Goal: Task Accomplishment & Management: Complete application form

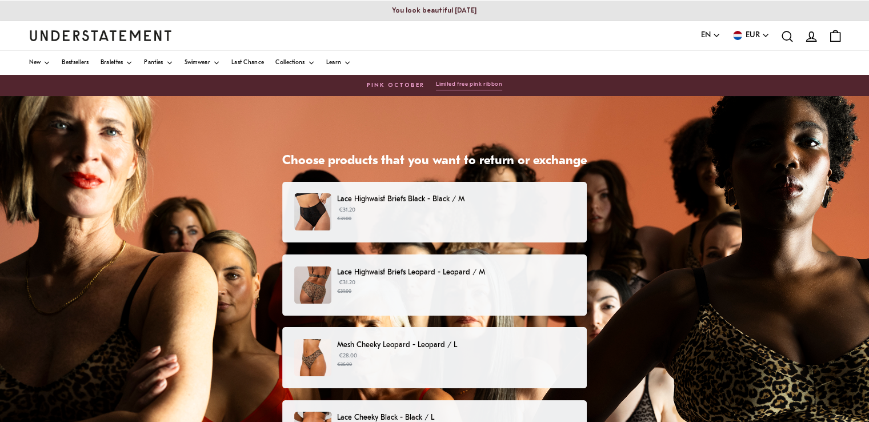
click at [490, 202] on p "Lace Highwaist Briefs Black - Black / M" at bounding box center [456, 199] width 238 height 12
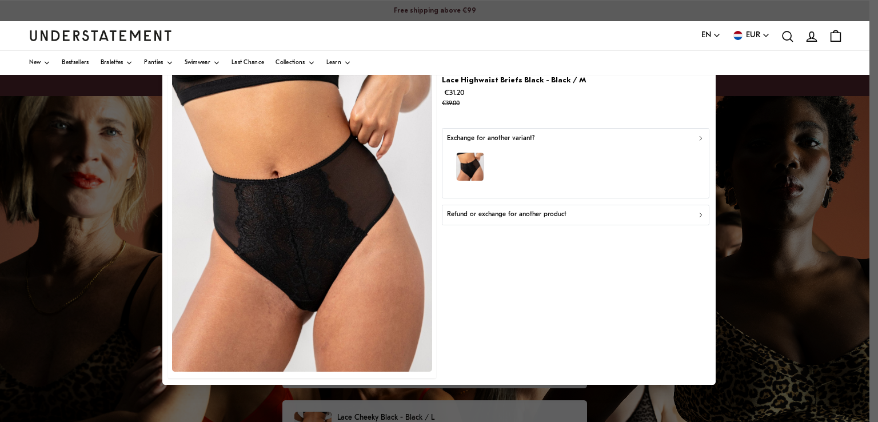
click at [522, 220] on button "Refund or exchange for another product" at bounding box center [575, 214] width 267 height 21
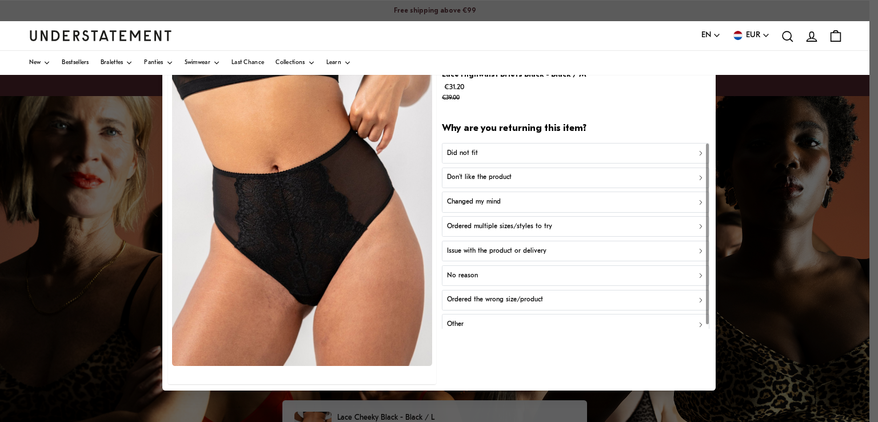
click at [524, 154] on div "Did not fit" at bounding box center [576, 152] width 258 height 11
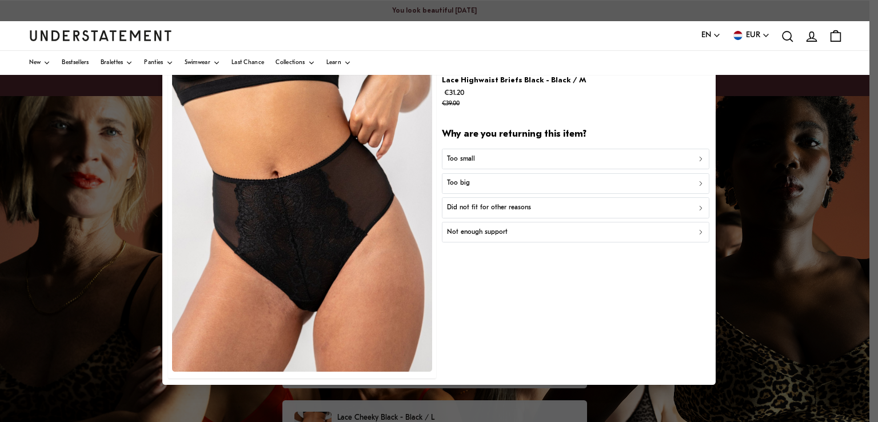
click at [524, 154] on div "Too small" at bounding box center [576, 158] width 258 height 11
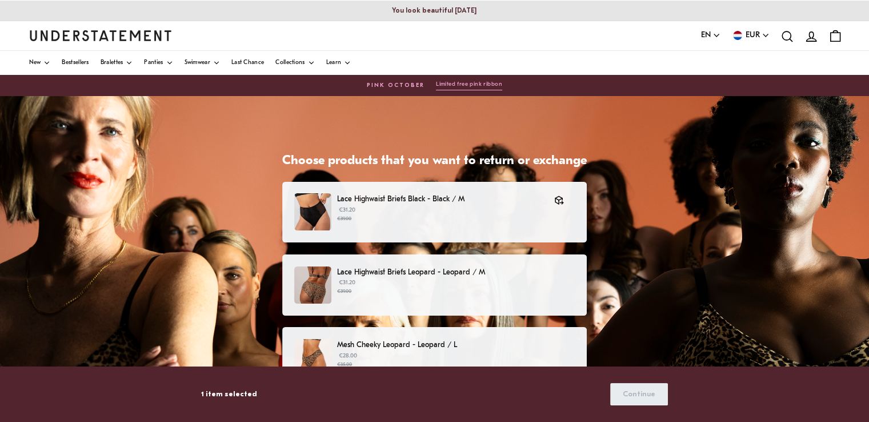
click at [429, 277] on p "Lace Highwaist Briefs Leopard - Leopard / M" at bounding box center [456, 272] width 238 height 12
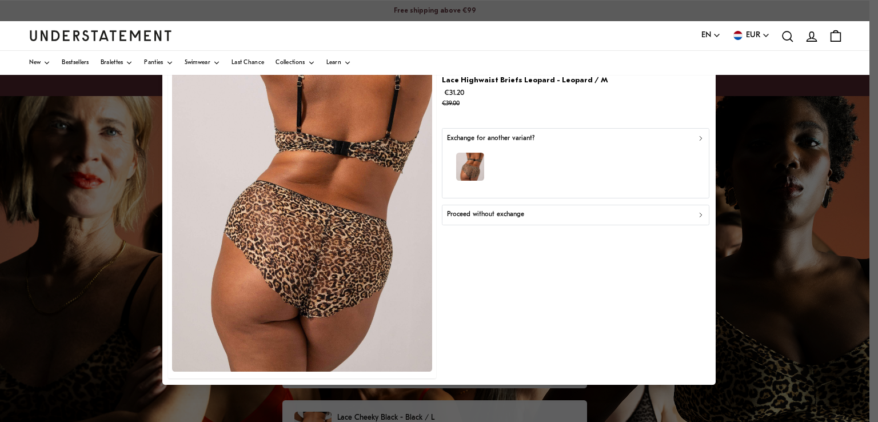
click at [582, 217] on div "Proceed without exchange" at bounding box center [576, 214] width 258 height 11
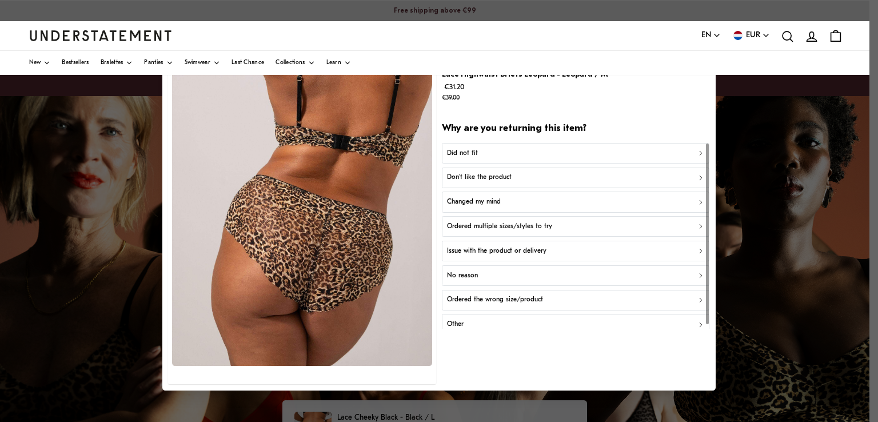
click at [532, 157] on div "Did not fit" at bounding box center [576, 152] width 258 height 11
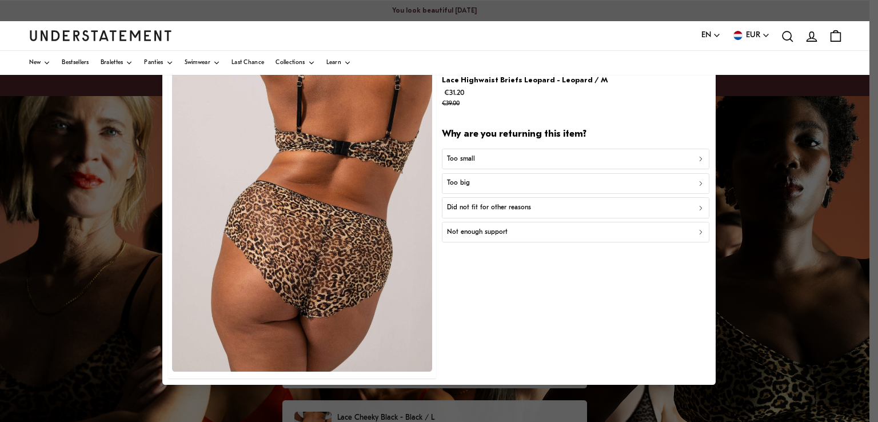
click at [532, 157] on div "Too small" at bounding box center [576, 158] width 258 height 11
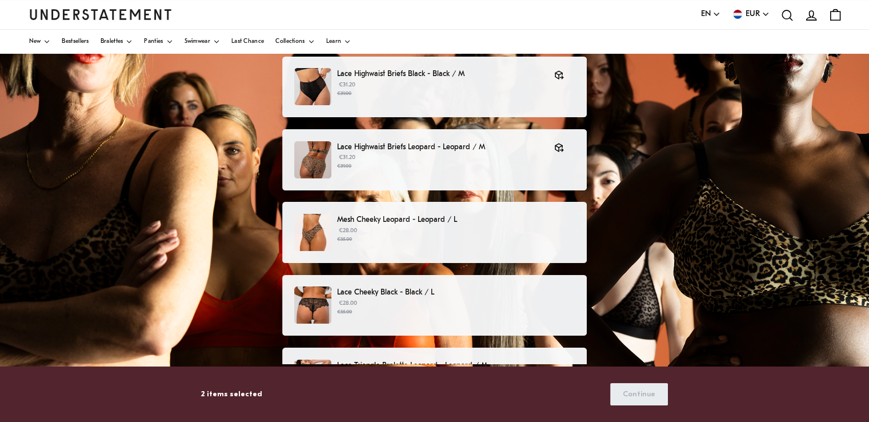
scroll to position [127, 0]
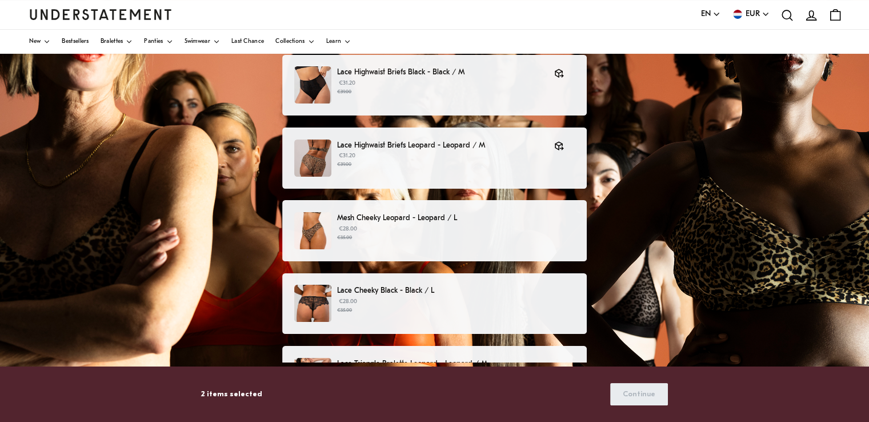
click at [448, 246] on div "Mesh Cheeky Leopard - Leopard / L €28.00 €35.00" at bounding box center [434, 230] width 281 height 37
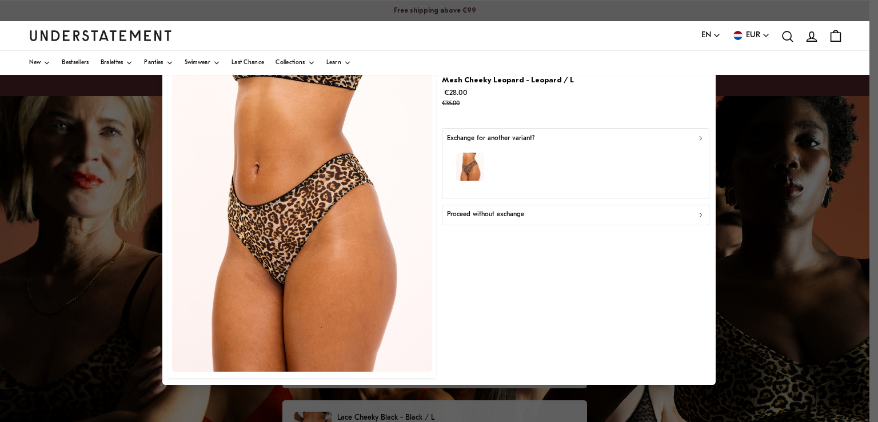
click at [523, 215] on div "Proceed without exchange" at bounding box center [576, 214] width 258 height 11
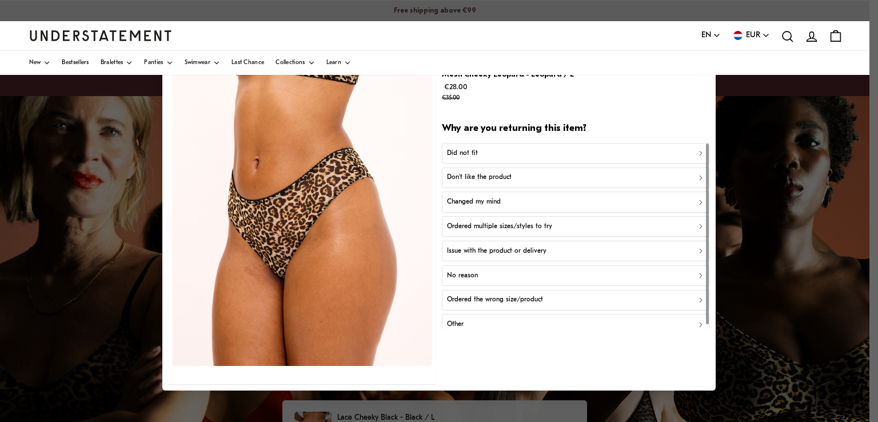
click at [509, 151] on div "Did not fit" at bounding box center [576, 152] width 258 height 11
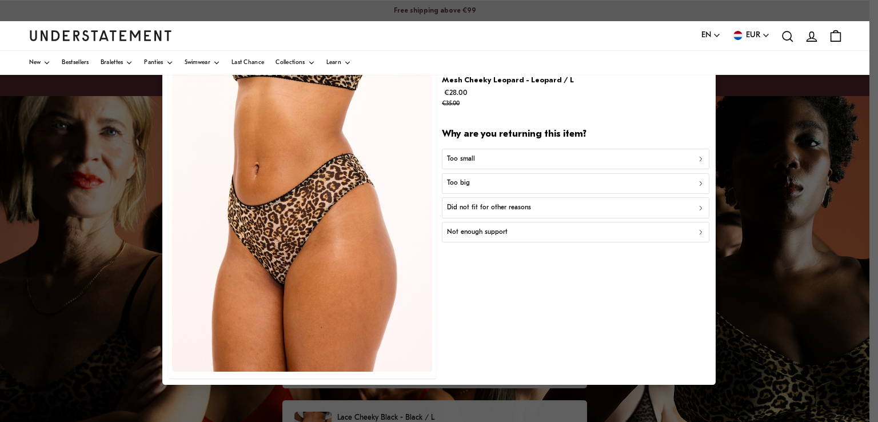
click at [508, 155] on div "Too small" at bounding box center [576, 158] width 258 height 11
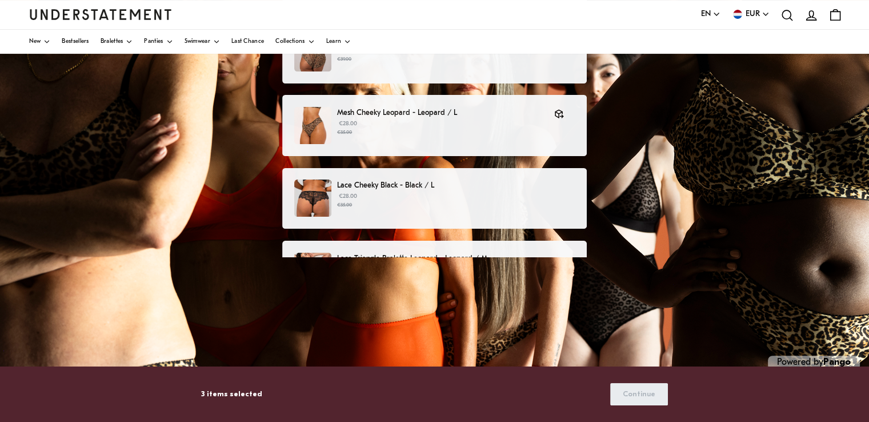
scroll to position [246, 0]
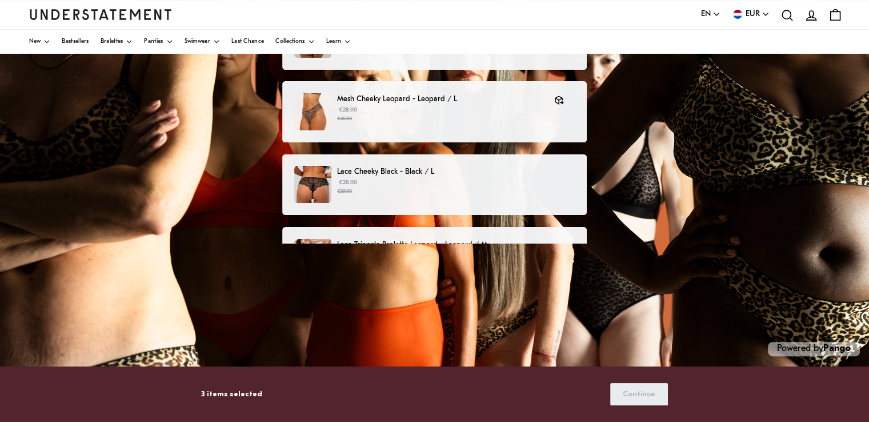
click at [468, 183] on p "€28.00 €35.00" at bounding box center [456, 186] width 238 height 17
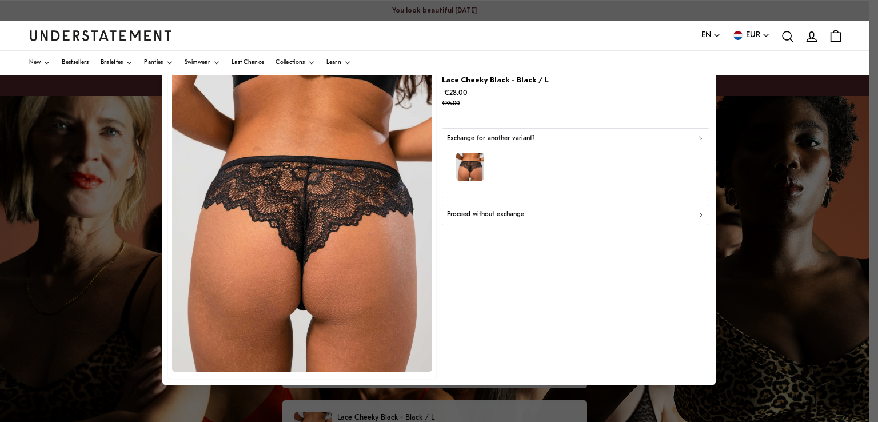
click at [564, 216] on div "Proceed without exchange" at bounding box center [576, 214] width 258 height 11
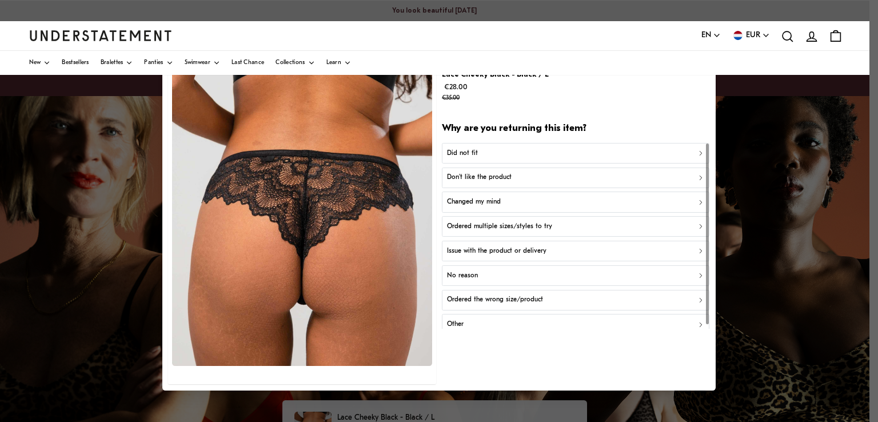
click at [540, 154] on div "Did not fit" at bounding box center [576, 152] width 258 height 11
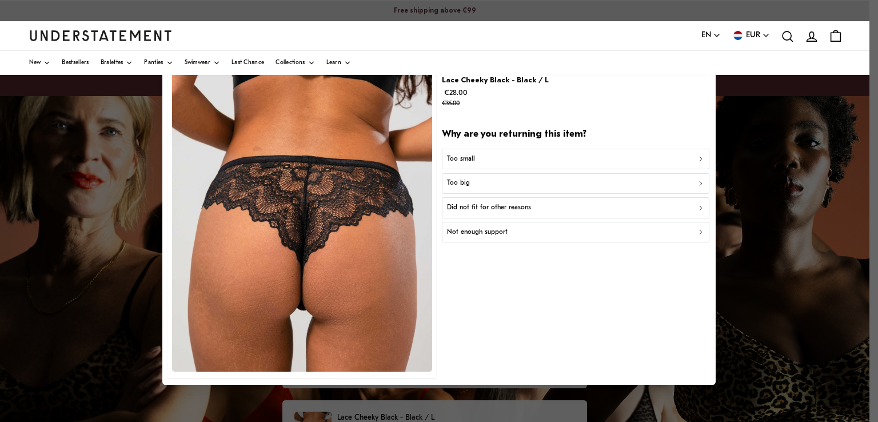
click at [540, 154] on div "Too small" at bounding box center [576, 158] width 258 height 11
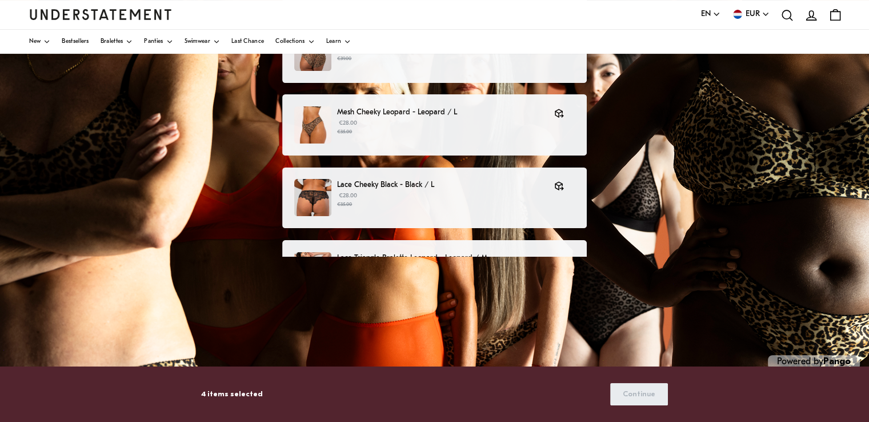
scroll to position [246, 0]
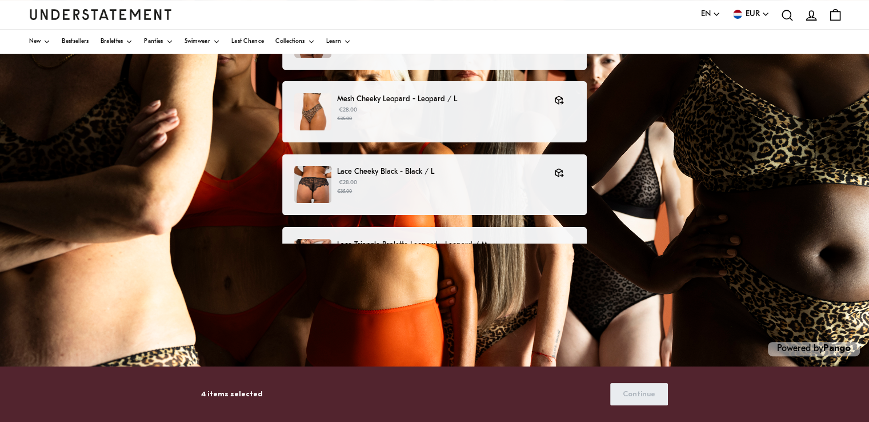
click at [536, 234] on div "Lace Triangle Bralette Leopard - Leopard / M €55.20 €69.00" at bounding box center [434, 257] width 305 height 61
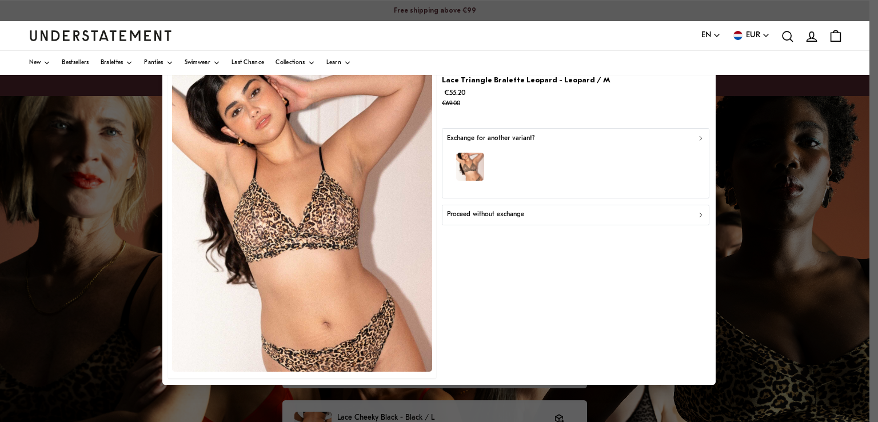
click at [583, 213] on div "Proceed without exchange" at bounding box center [576, 214] width 258 height 11
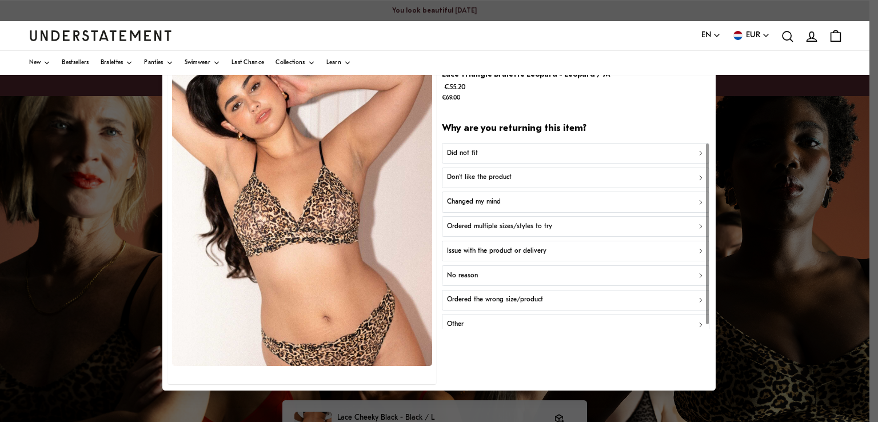
click at [557, 160] on button "Did not fit" at bounding box center [575, 152] width 267 height 21
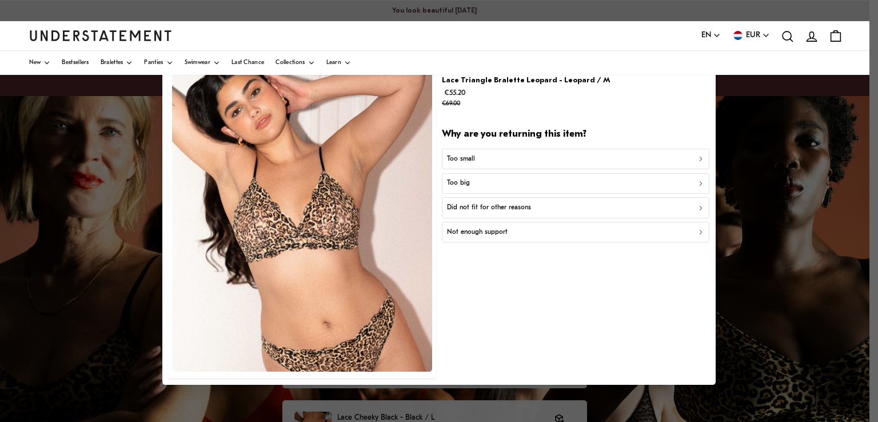
click at [557, 163] on div "Too small" at bounding box center [576, 158] width 258 height 11
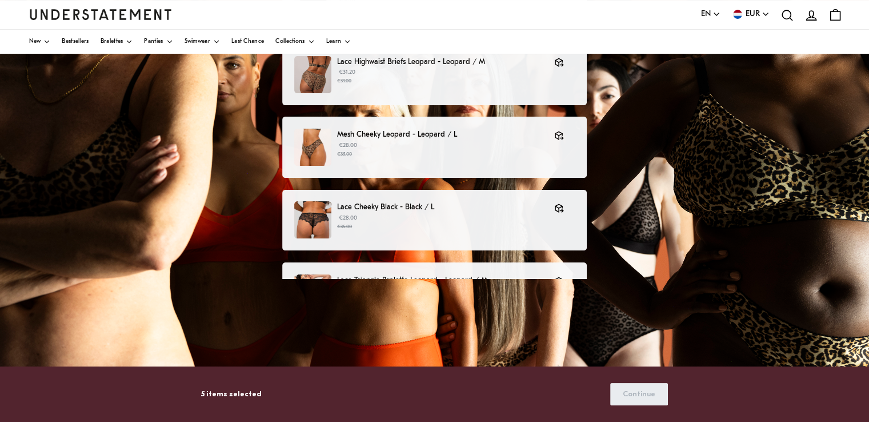
scroll to position [246, 0]
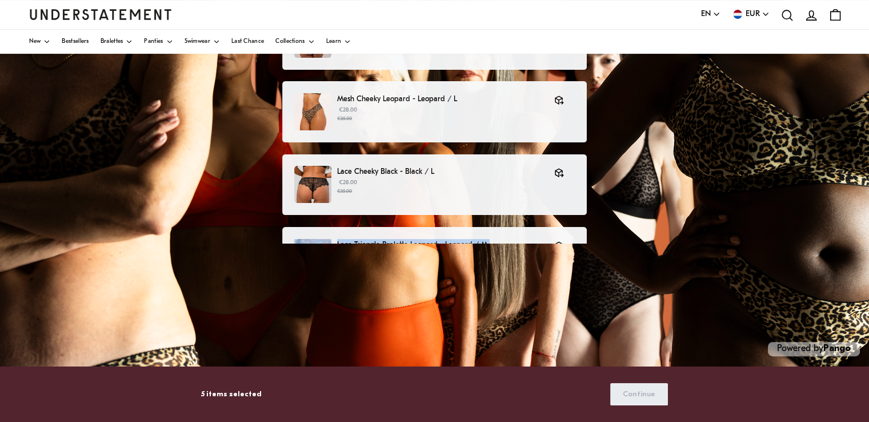
drag, startPoint x: 590, startPoint y: 201, endPoint x: 597, endPoint y: 258, distance: 57.6
click at [597, 258] on div "Choose products that you want to return or exchange Lace Highwaist Briefs Black…" at bounding box center [434, 136] width 869 height 572
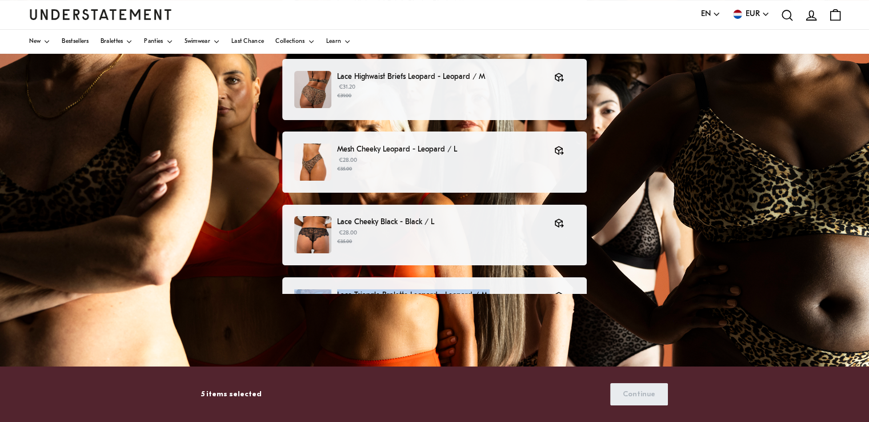
scroll to position [197, 0]
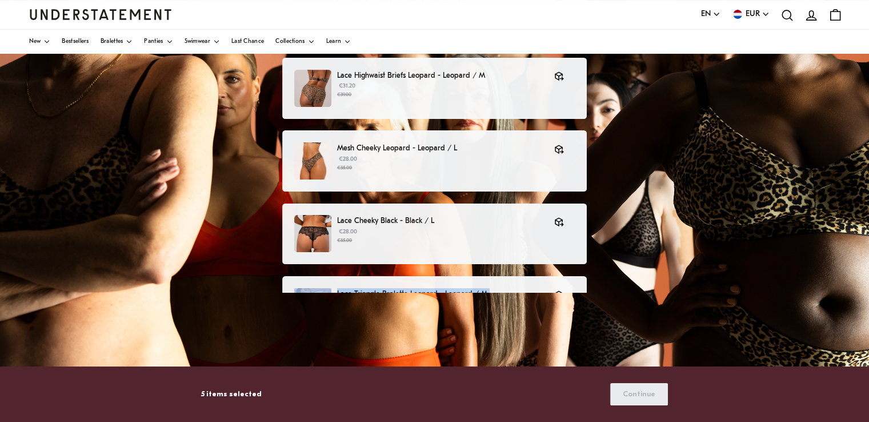
click at [590, 285] on div "Choose products that you want to return or exchange Lace Highwaist Briefs Black…" at bounding box center [435, 162] width 317 height 410
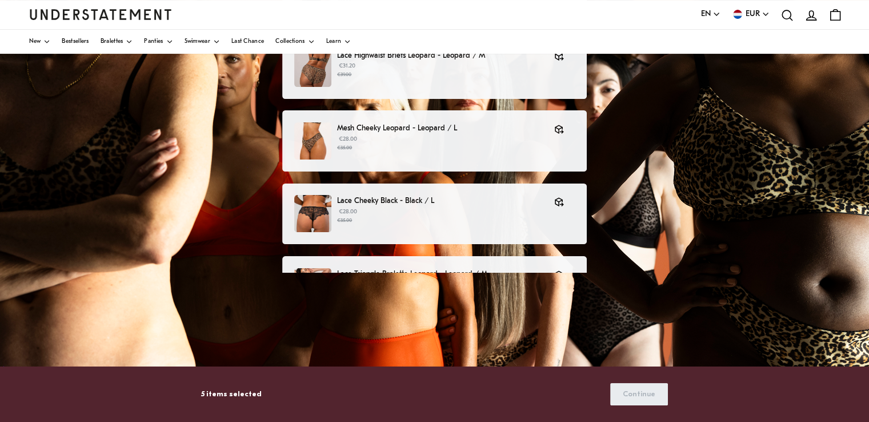
scroll to position [246, 0]
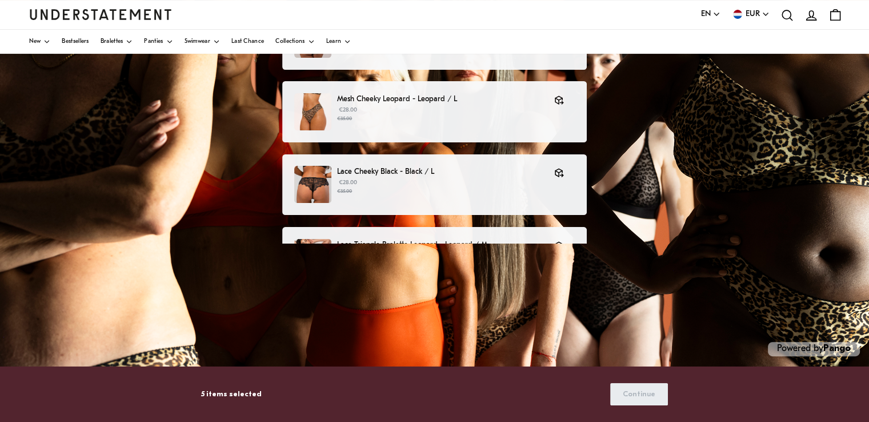
click at [592, 250] on div "Choose products that you want to return or exchange Lace Highwaist Briefs Black…" at bounding box center [434, 136] width 869 height 572
click at [506, 241] on p "Lace Triangle Bralette Leopard - Leopard / M" at bounding box center [440, 245] width 206 height 12
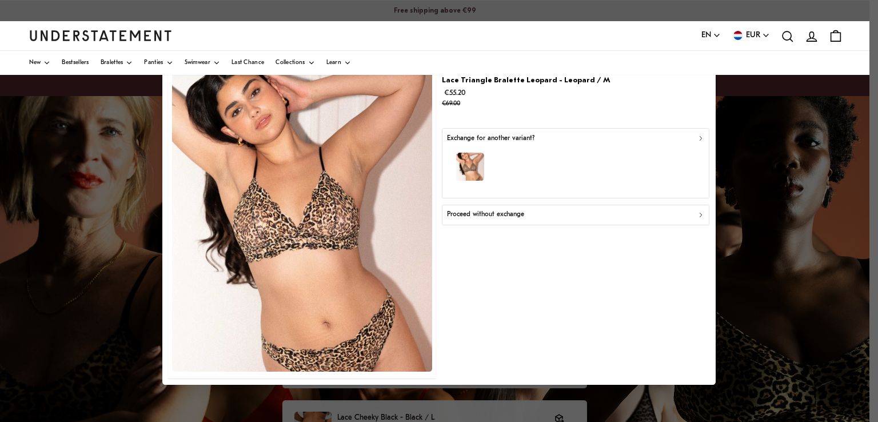
click at [661, 210] on div "Proceed without exchange" at bounding box center [576, 214] width 258 height 11
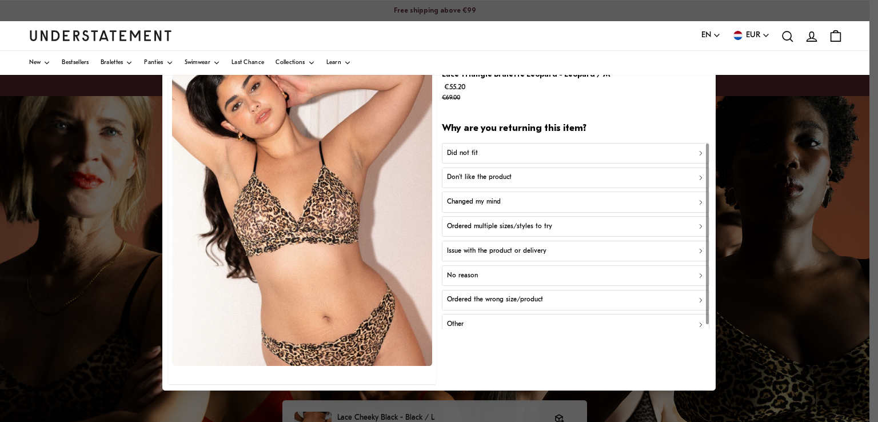
click at [653, 149] on div "Did not fit" at bounding box center [576, 152] width 258 height 11
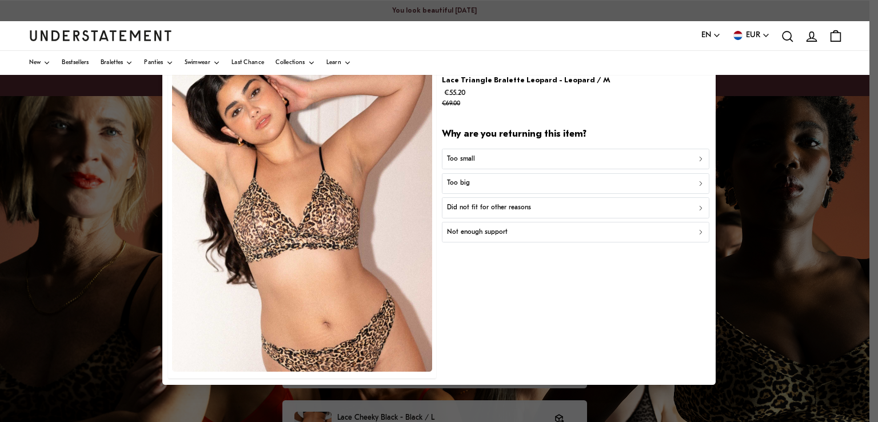
click at [653, 150] on button "Too small" at bounding box center [575, 158] width 267 height 21
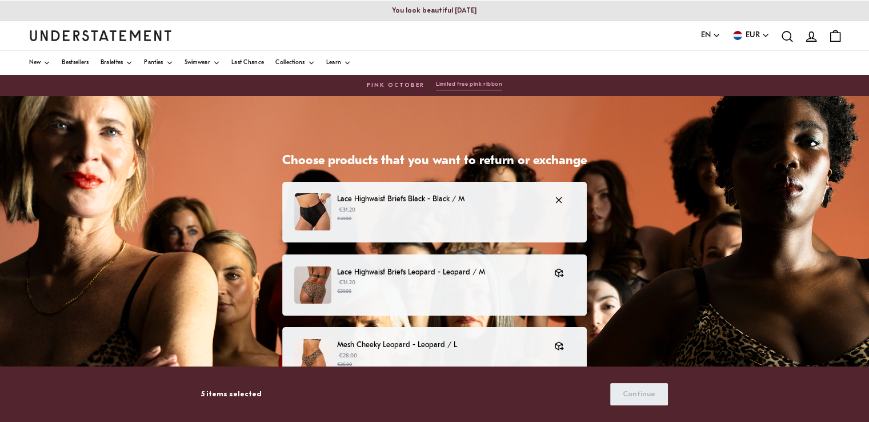
click at [414, 219] on small "€39.00" at bounding box center [440, 219] width 206 height 8
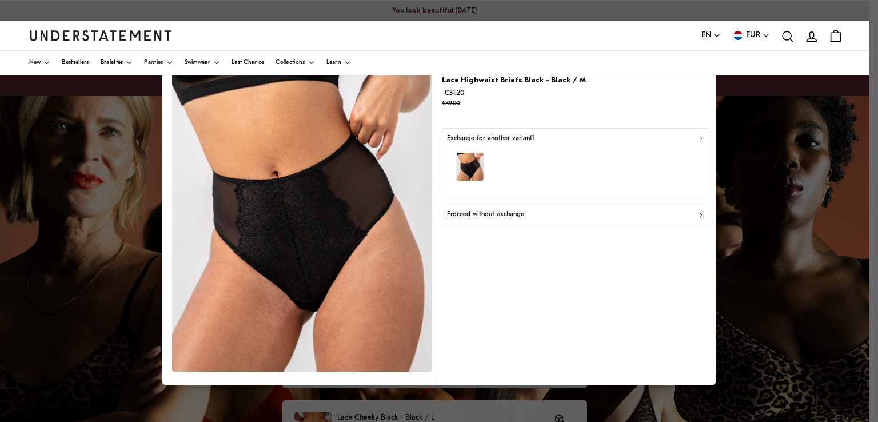
click at [475, 214] on p "Proceed without exchange" at bounding box center [485, 214] width 77 height 11
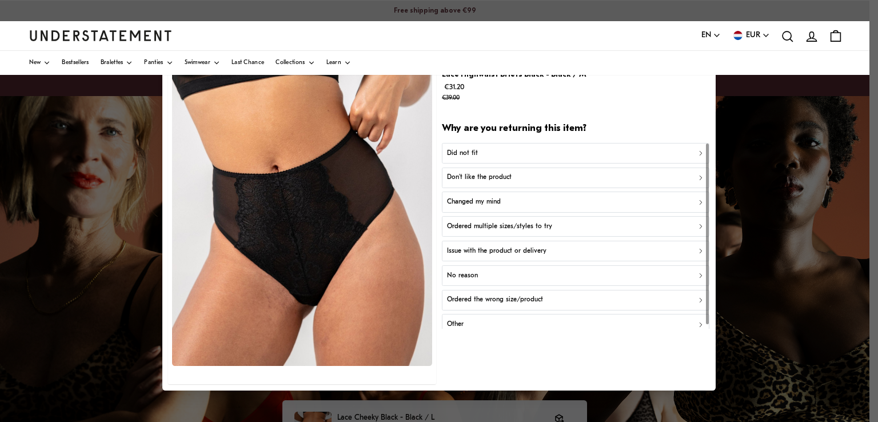
click at [481, 156] on div "Did not fit" at bounding box center [576, 152] width 258 height 11
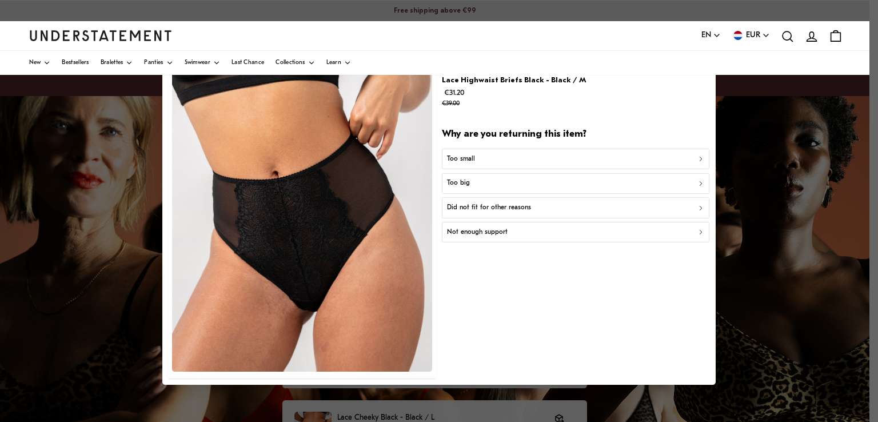
click at [477, 163] on div "Too small" at bounding box center [576, 158] width 258 height 11
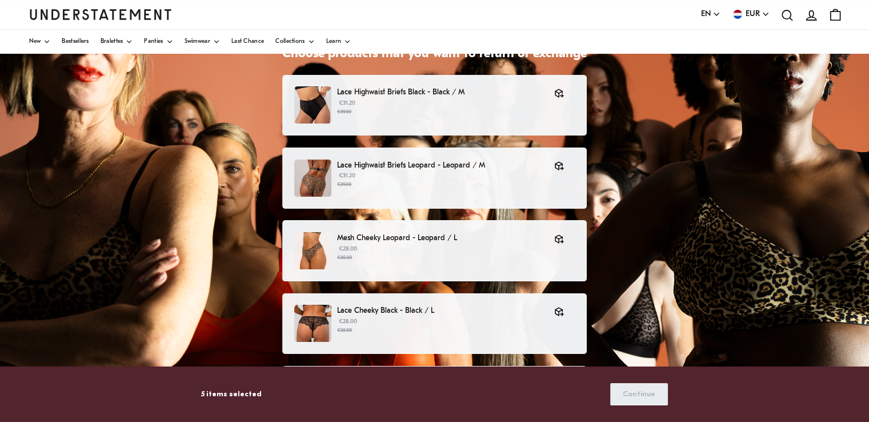
scroll to position [102, 0]
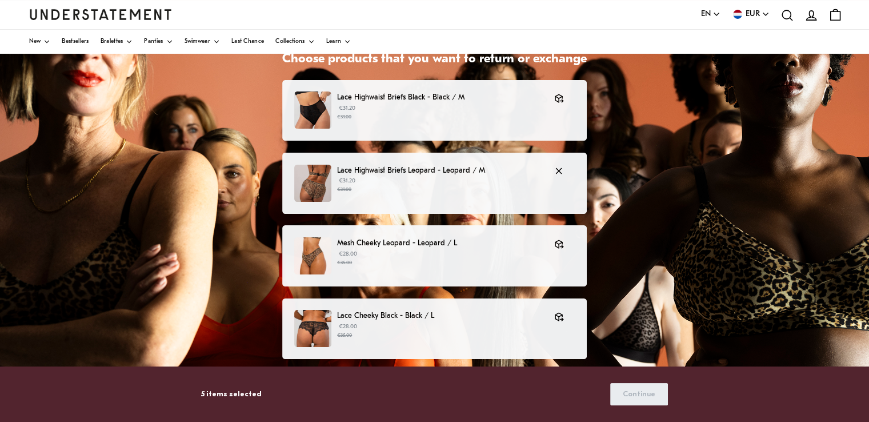
click at [418, 181] on p "€31.20 €39.00" at bounding box center [440, 185] width 206 height 17
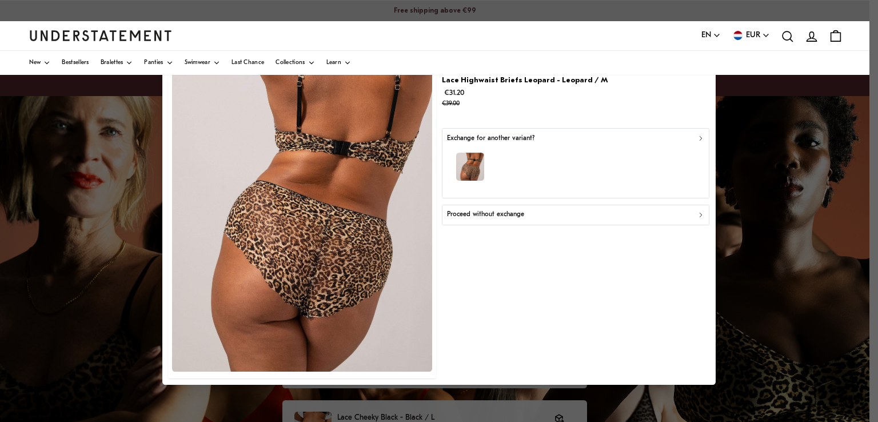
click at [502, 215] on p "Proceed without exchange" at bounding box center [485, 214] width 77 height 11
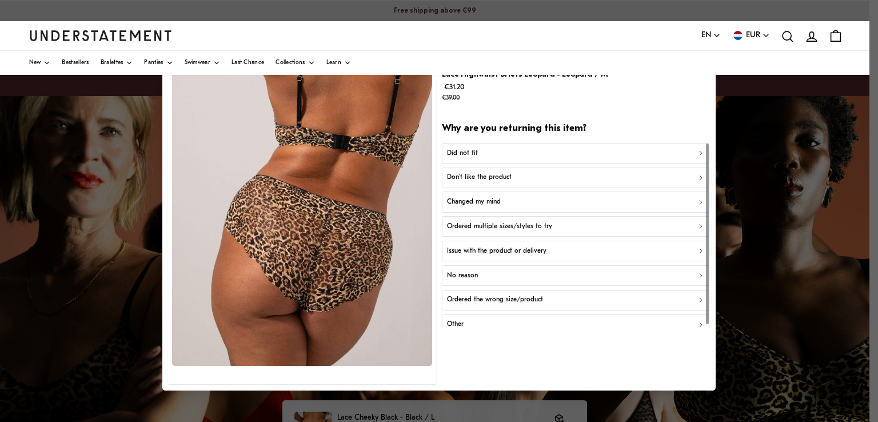
click at [496, 151] on div "Did not fit" at bounding box center [576, 152] width 258 height 11
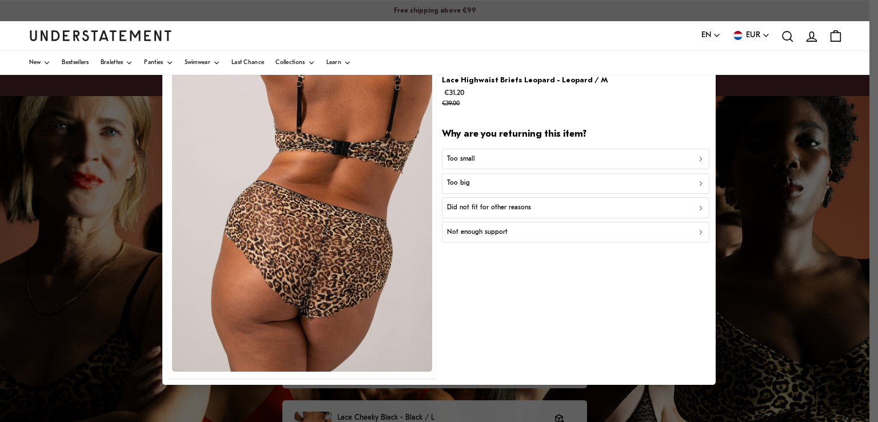
click at [496, 151] on button "Too small" at bounding box center [575, 158] width 267 height 21
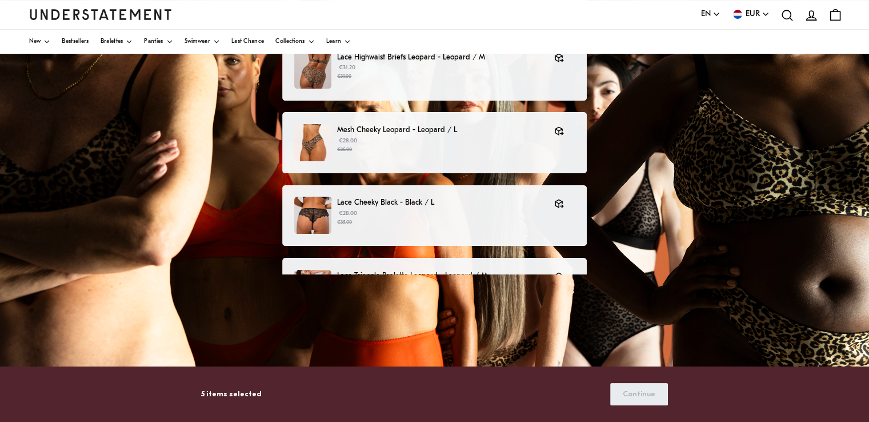
scroll to position [217, 0]
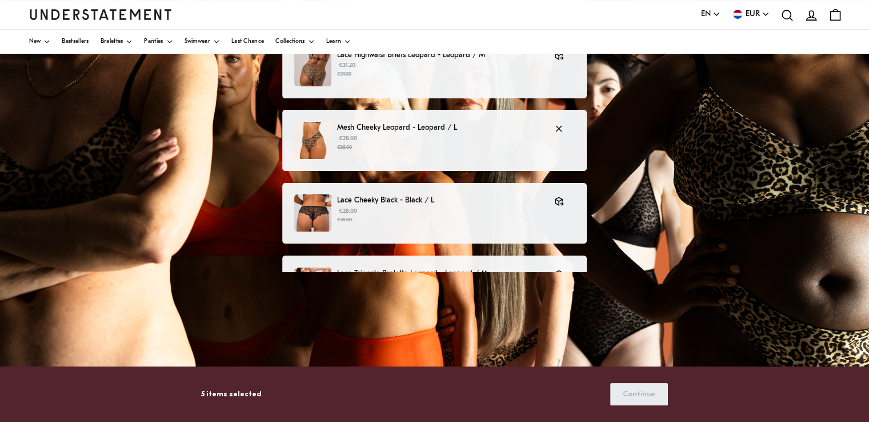
click at [489, 154] on div "Mesh Cheeky Leopard - Leopard / L €28.00 €35.00" at bounding box center [434, 140] width 281 height 37
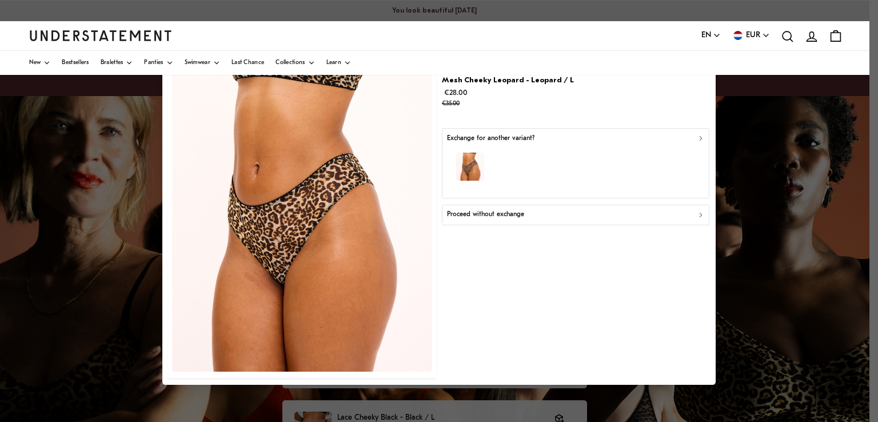
click at [520, 211] on p "Proceed without exchange" at bounding box center [485, 214] width 77 height 11
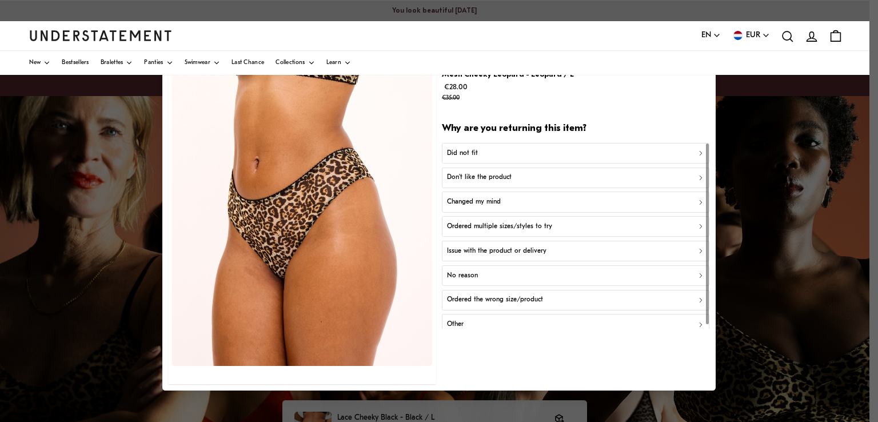
click at [536, 151] on div "Did not fit" at bounding box center [576, 152] width 258 height 11
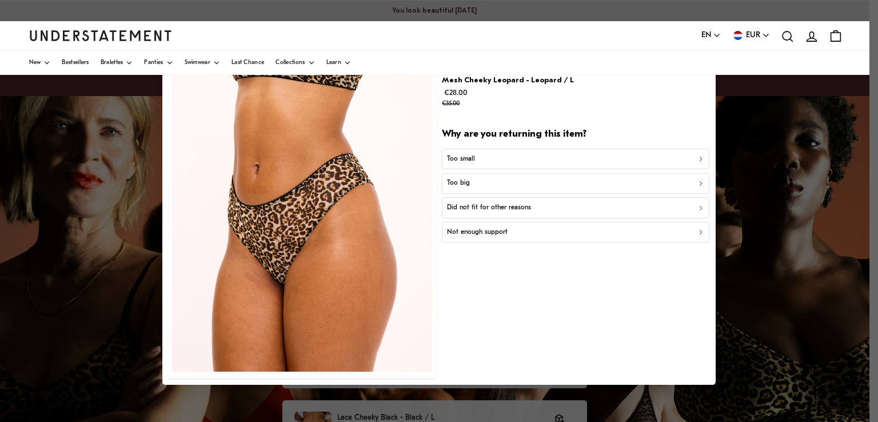
click at [536, 151] on button "Too small" at bounding box center [575, 158] width 267 height 21
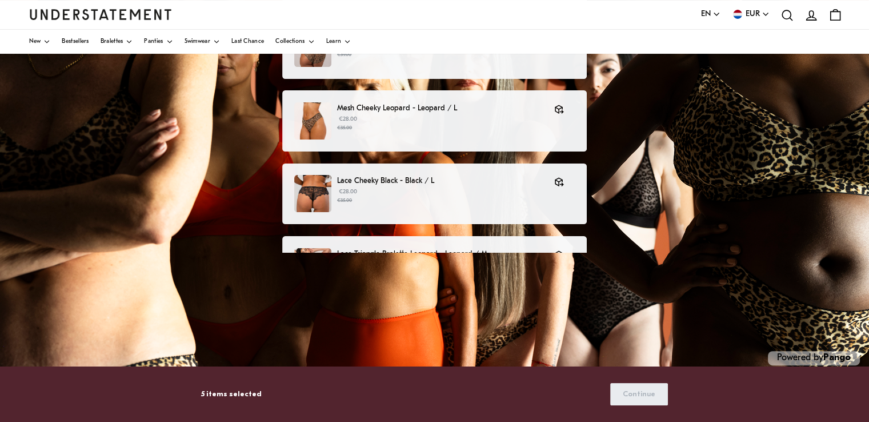
scroll to position [238, 0]
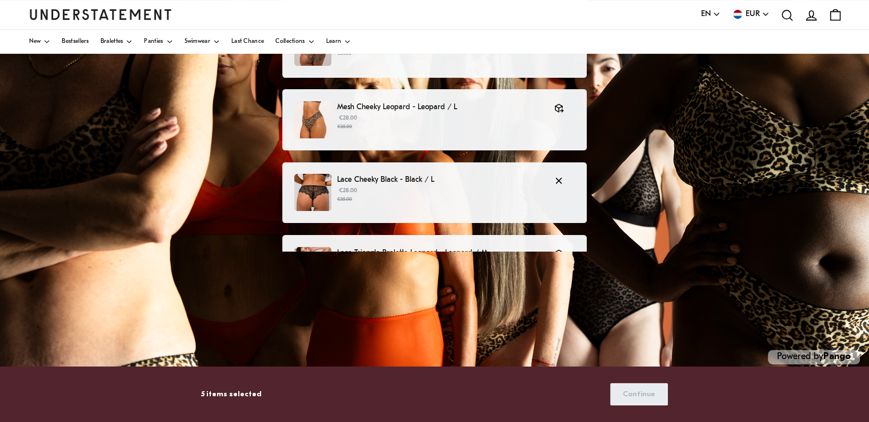
click at [493, 183] on p "Lace Cheeky Black - Black / L" at bounding box center [440, 180] width 206 height 12
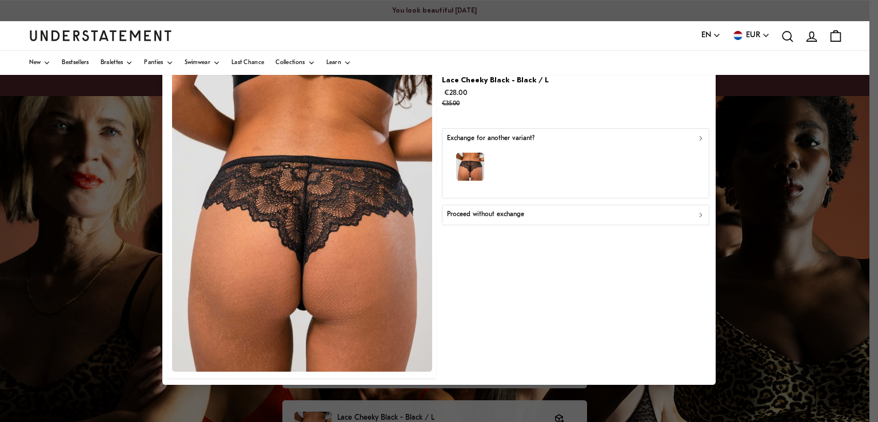
click at [533, 217] on div "Proceed without exchange" at bounding box center [576, 214] width 258 height 11
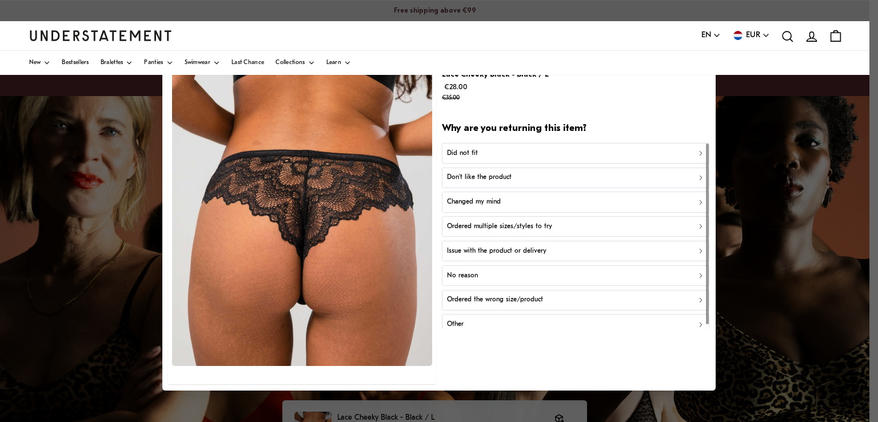
click at [572, 154] on div "Did not fit" at bounding box center [576, 152] width 258 height 11
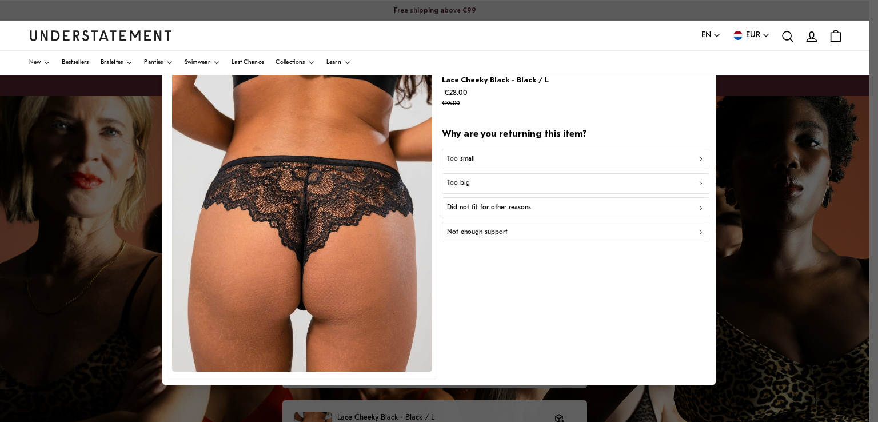
click at [572, 154] on div "Too small" at bounding box center [576, 158] width 258 height 11
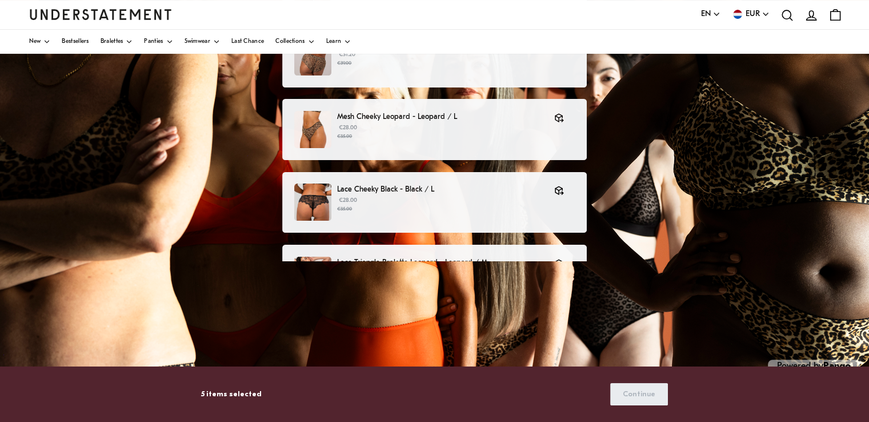
scroll to position [229, 0]
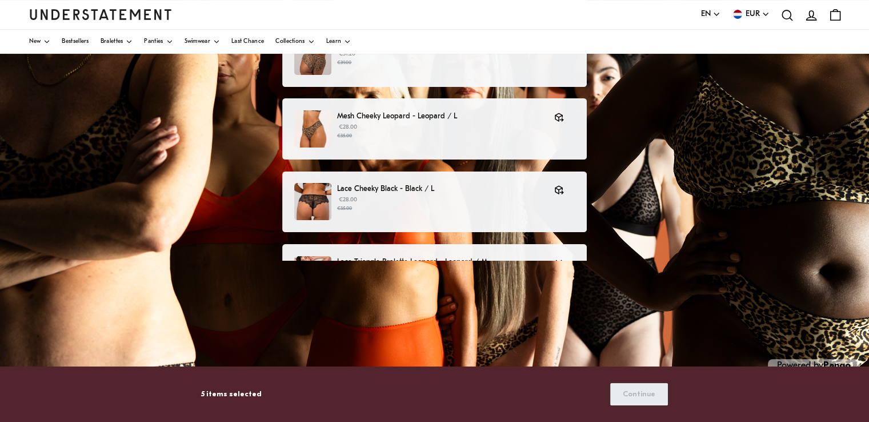
click at [536, 249] on div "Lace Triangle Bralette Leopard - Leopard / M €55.20 €69.00" at bounding box center [434, 274] width 305 height 61
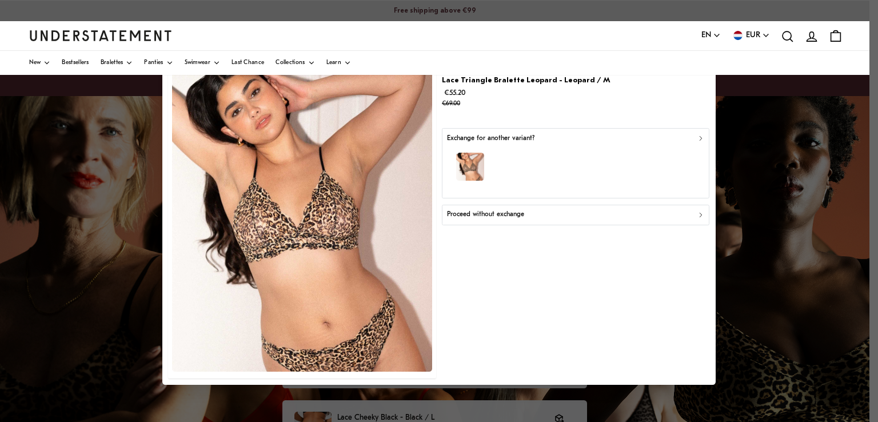
click at [560, 215] on div "Proceed without exchange" at bounding box center [576, 214] width 258 height 11
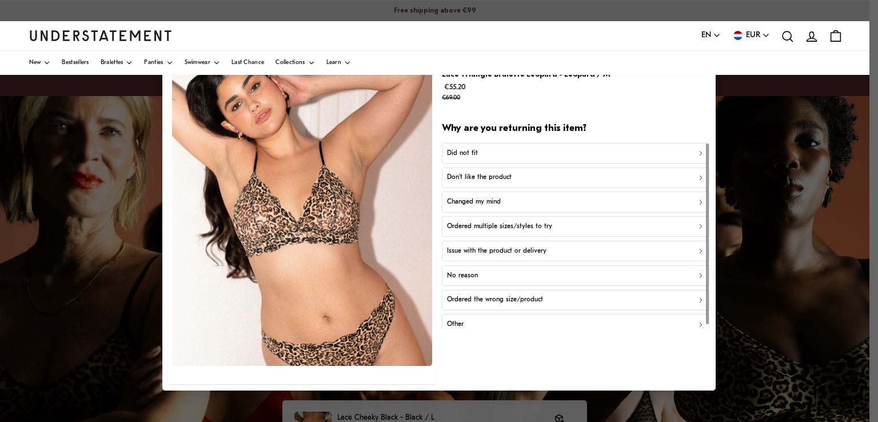
click at [555, 151] on div "Did not fit" at bounding box center [576, 152] width 258 height 11
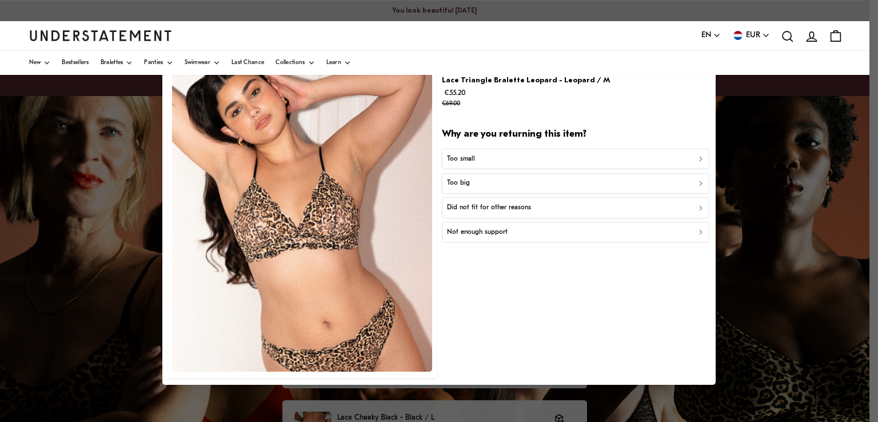
click at [555, 151] on button "Too small" at bounding box center [575, 158] width 267 height 21
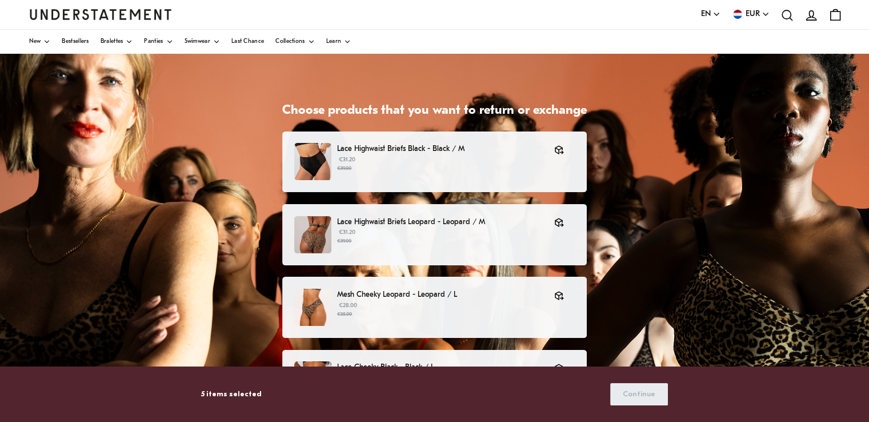
scroll to position [246, 0]
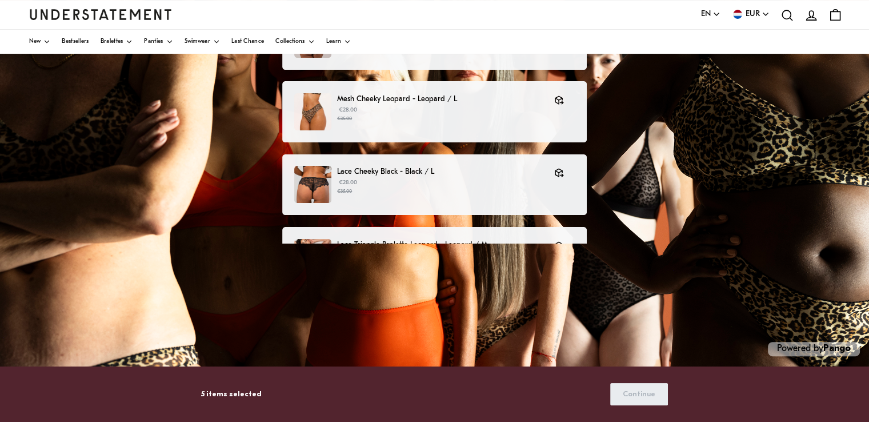
click at [226, 396] on p "5 items selected" at bounding box center [231, 394] width 61 height 12
click at [594, 406] on div "5 items selected Continue" at bounding box center [434, 394] width 466 height 30
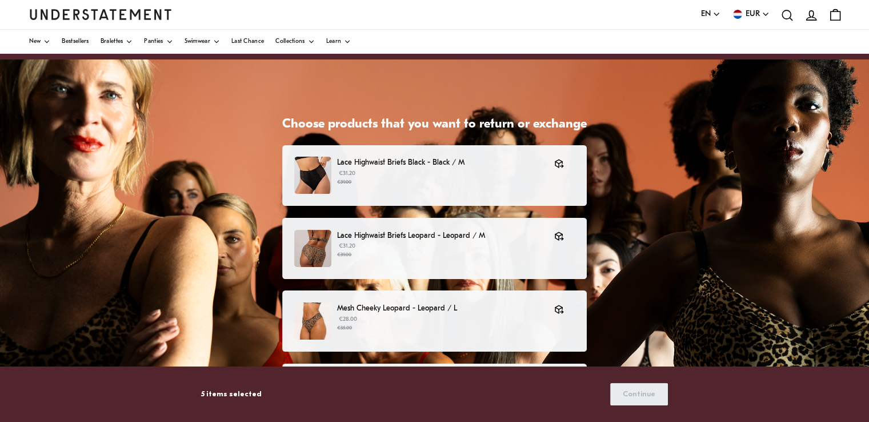
scroll to position [0, 0]
